Goal: Task Accomplishment & Management: Use online tool/utility

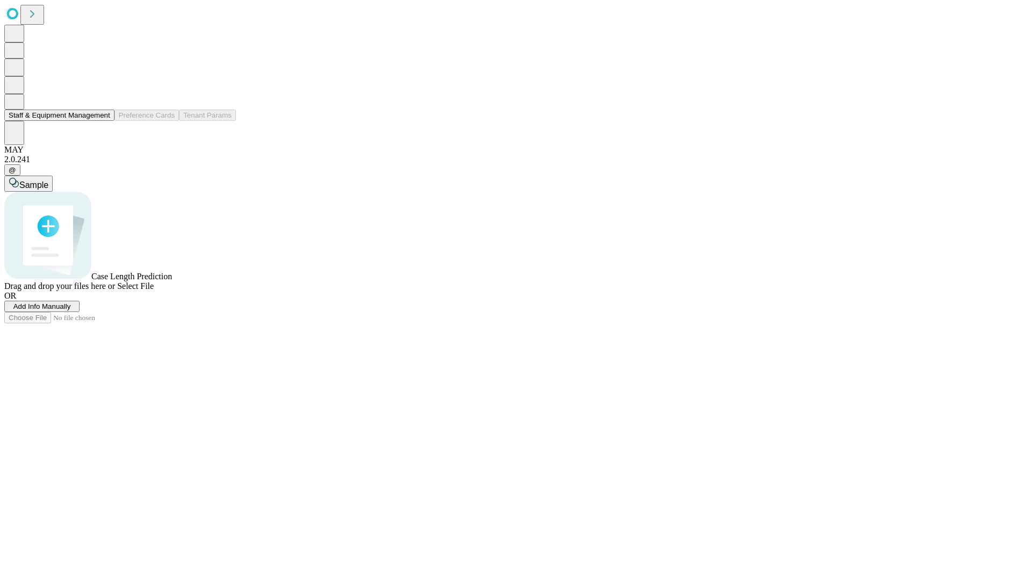
click at [103, 121] on button "Staff & Equipment Management" at bounding box center [59, 115] width 110 height 11
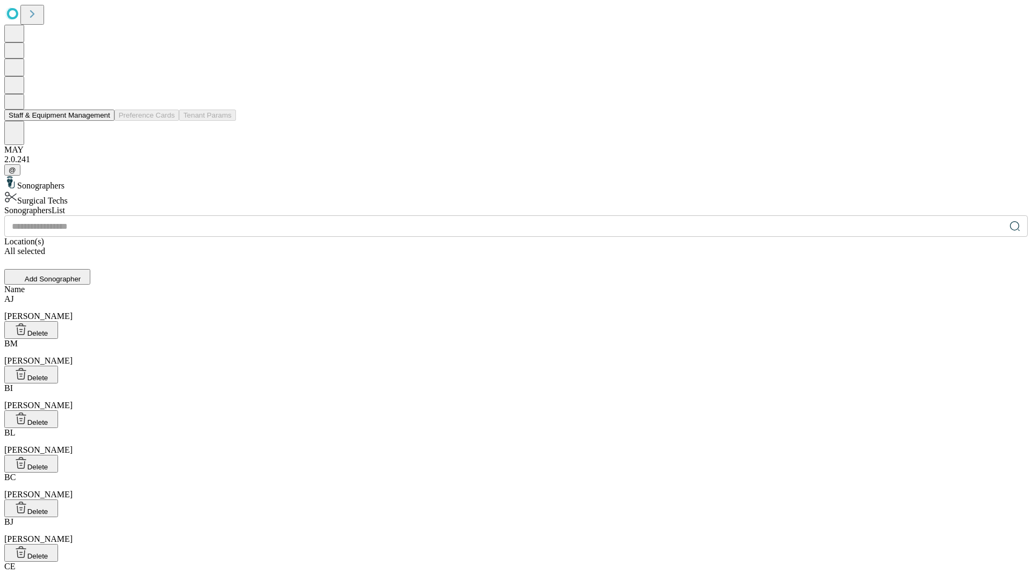
click at [103, 121] on button "Staff & Equipment Management" at bounding box center [59, 115] width 110 height 11
